Goal: Check status: Check status

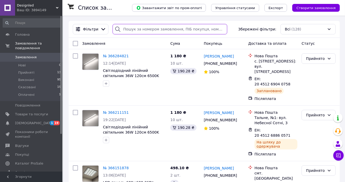
click at [128, 30] on input "search" at bounding box center [170, 29] width 115 height 10
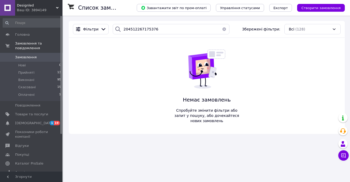
click at [115, 29] on icon at bounding box center [118, 29] width 6 height 6
click at [152, 31] on input "204512267175376" at bounding box center [171, 29] width 117 height 10
click at [134, 29] on input "204512267175376" at bounding box center [171, 29] width 117 height 10
type input "20451267175376"
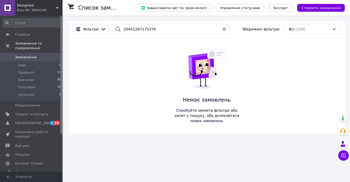
click at [115, 30] on icon at bounding box center [118, 29] width 6 height 6
drag, startPoint x: 115, startPoint y: 30, endPoint x: 131, endPoint y: 44, distance: 22.1
click at [115, 30] on icon at bounding box center [118, 29] width 6 height 6
click at [221, 29] on button "button" at bounding box center [224, 29] width 10 height 10
